Goal: Book appointment/travel/reservation

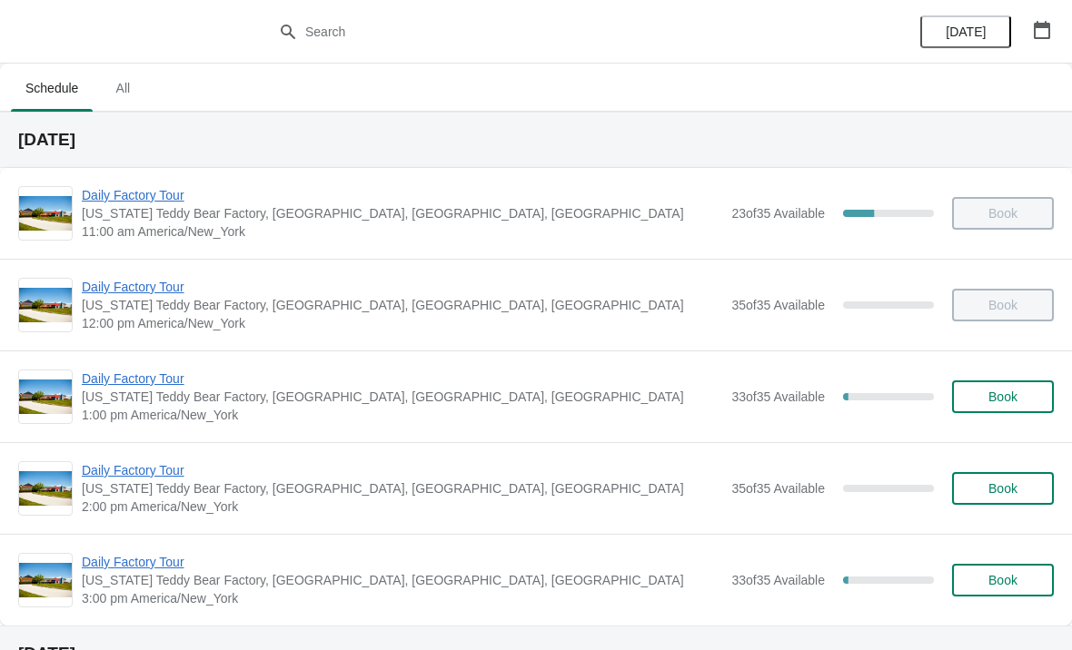
click at [984, 389] on button "Book" at bounding box center [1003, 397] width 102 height 33
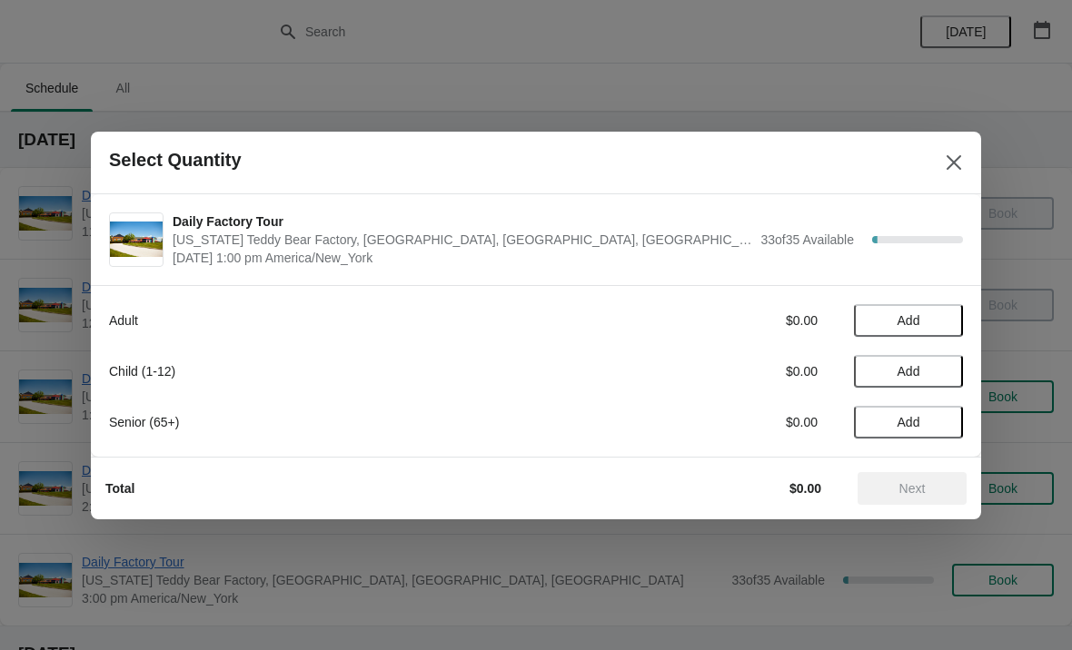
click at [936, 387] on button "Add" at bounding box center [908, 371] width 109 height 33
click at [947, 372] on icon at bounding box center [939, 371] width 19 height 19
click at [948, 310] on button "Add" at bounding box center [908, 320] width 109 height 33
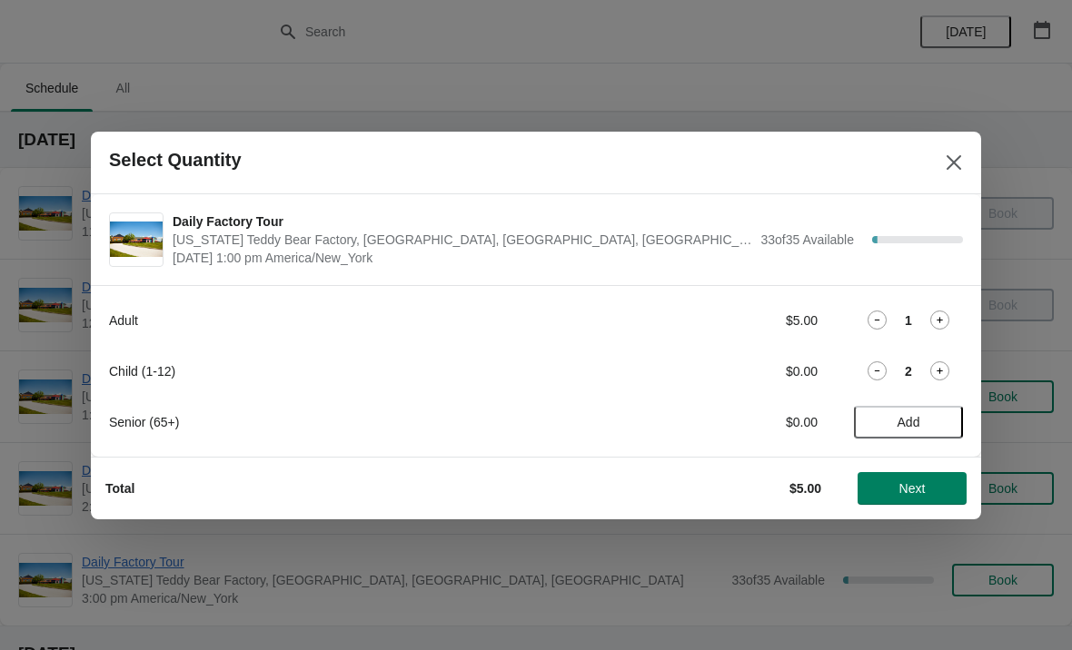
click at [901, 483] on span "Next" at bounding box center [912, 488] width 26 height 15
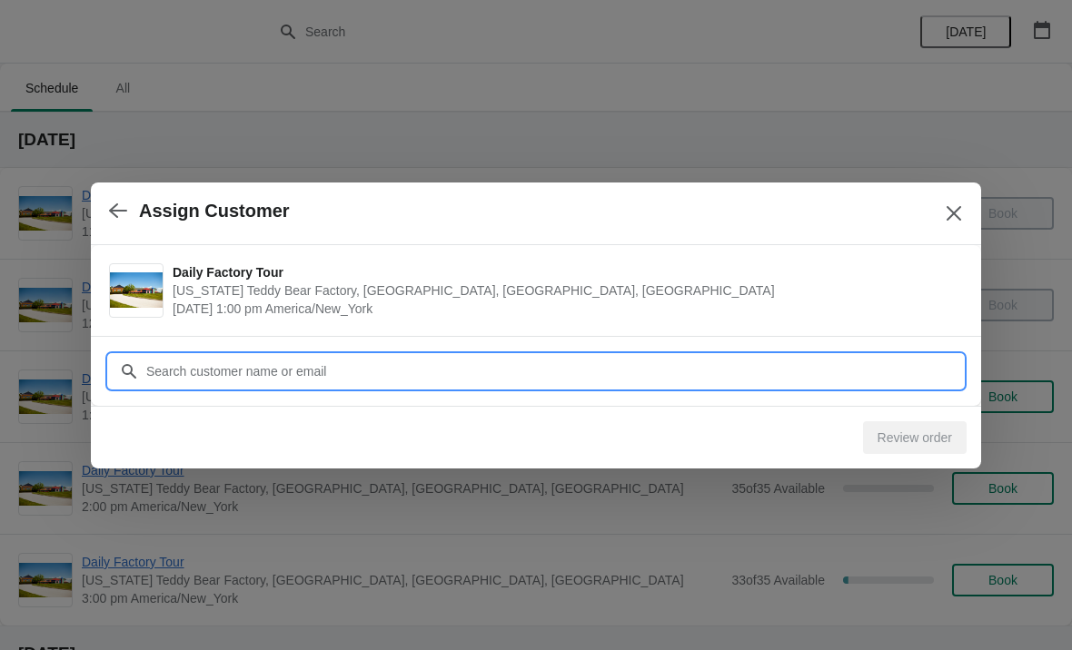
click at [360, 380] on input "Customer" at bounding box center [554, 371] width 818 height 33
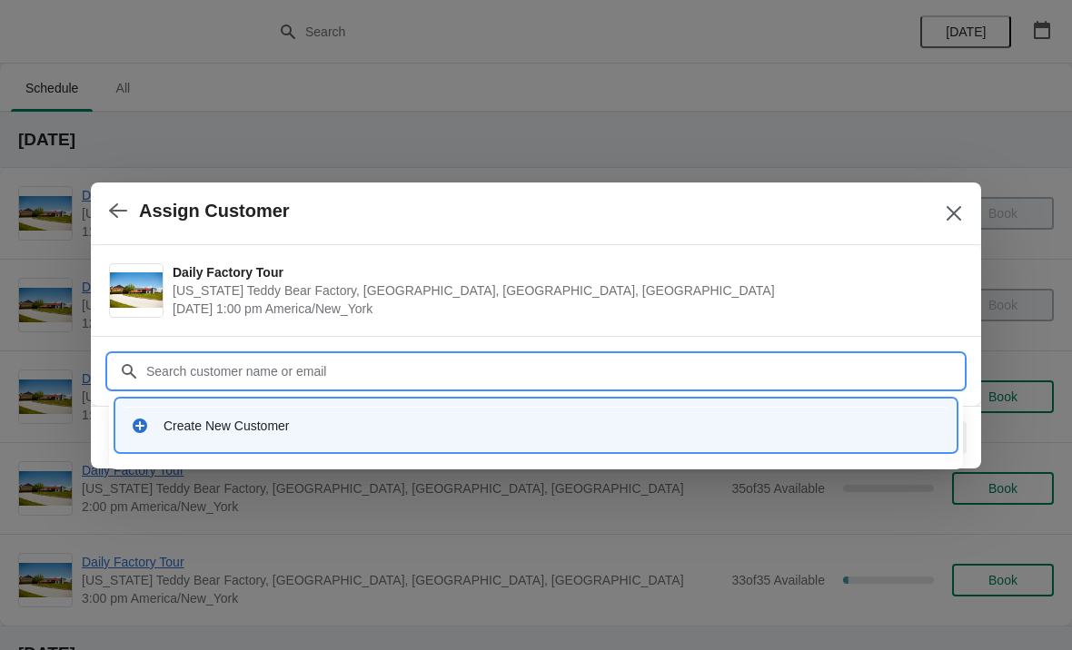
click at [255, 430] on div "Create New Customer" at bounding box center [553, 426] width 778 height 18
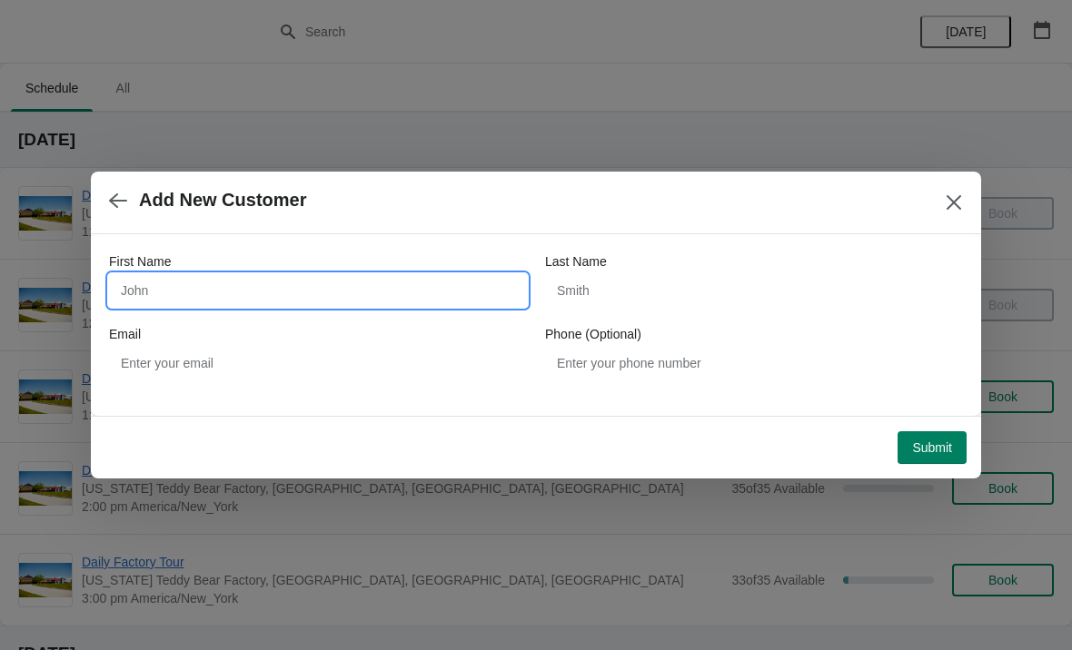
click at [253, 304] on input "First Name" at bounding box center [318, 290] width 418 height 33
type input "[PERSON_NAME]"
click at [921, 443] on span "Submit" at bounding box center [932, 448] width 40 height 15
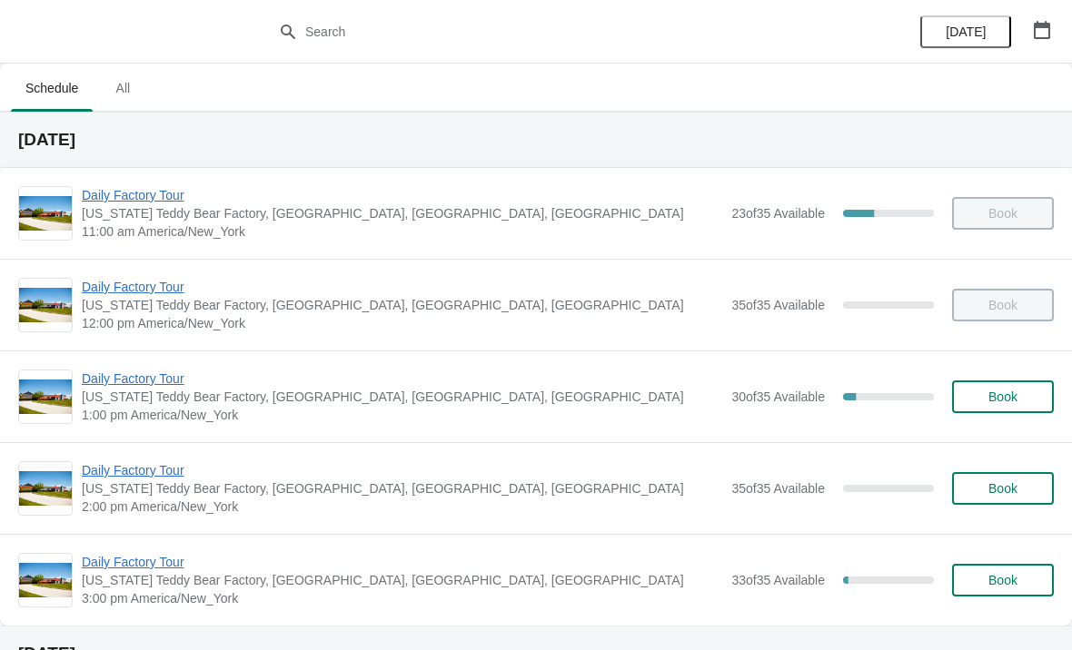
click at [155, 372] on span "Daily Factory Tour" at bounding box center [402, 379] width 640 height 18
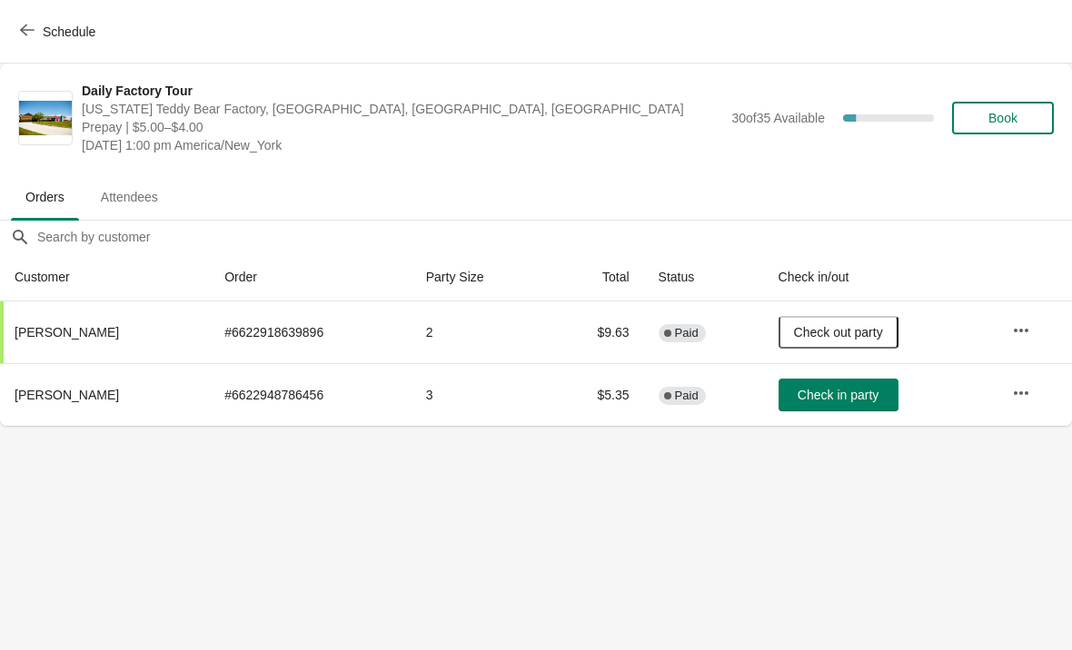
click at [805, 392] on span "Check in party" at bounding box center [838, 395] width 81 height 15
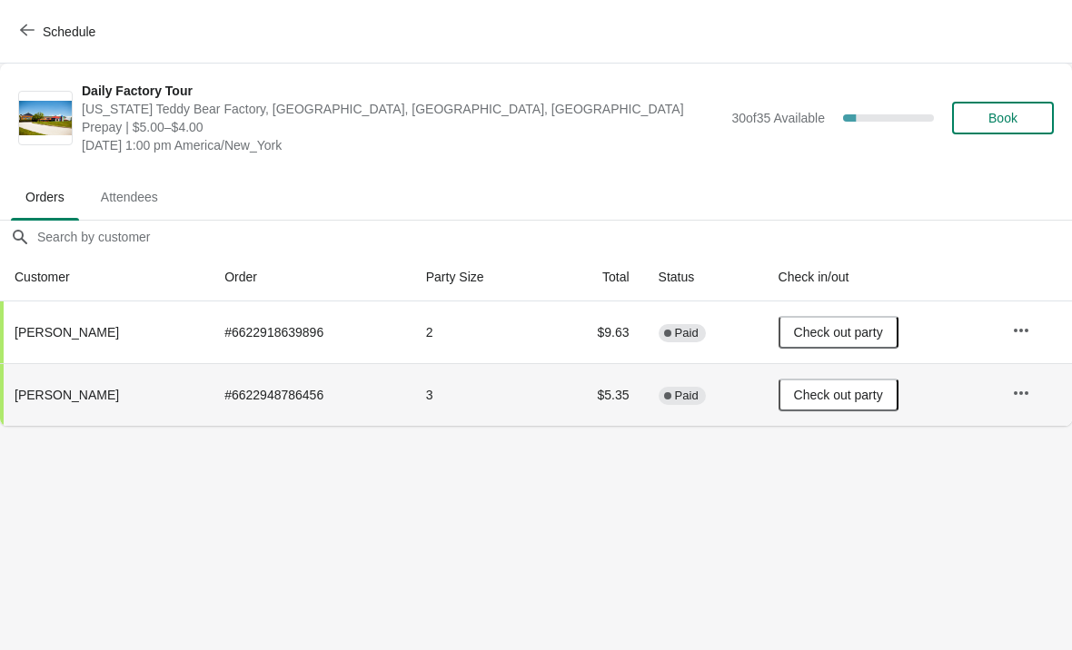
click at [31, 37] on span "button" at bounding box center [27, 31] width 15 height 17
